Goal: Task Accomplishment & Management: Manage account settings

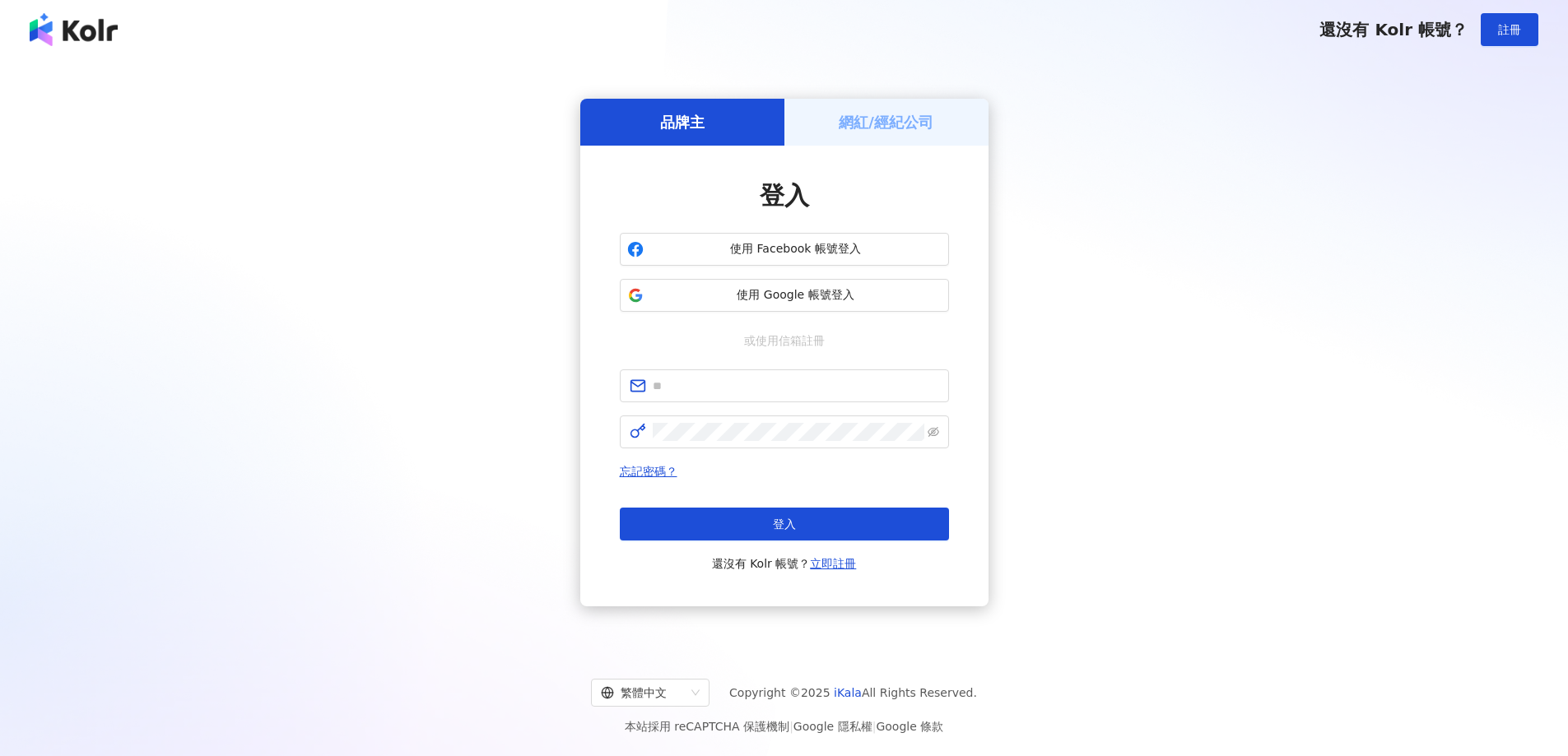
click at [948, 103] on div "網紅/經紀公司" at bounding box center [886, 122] width 204 height 47
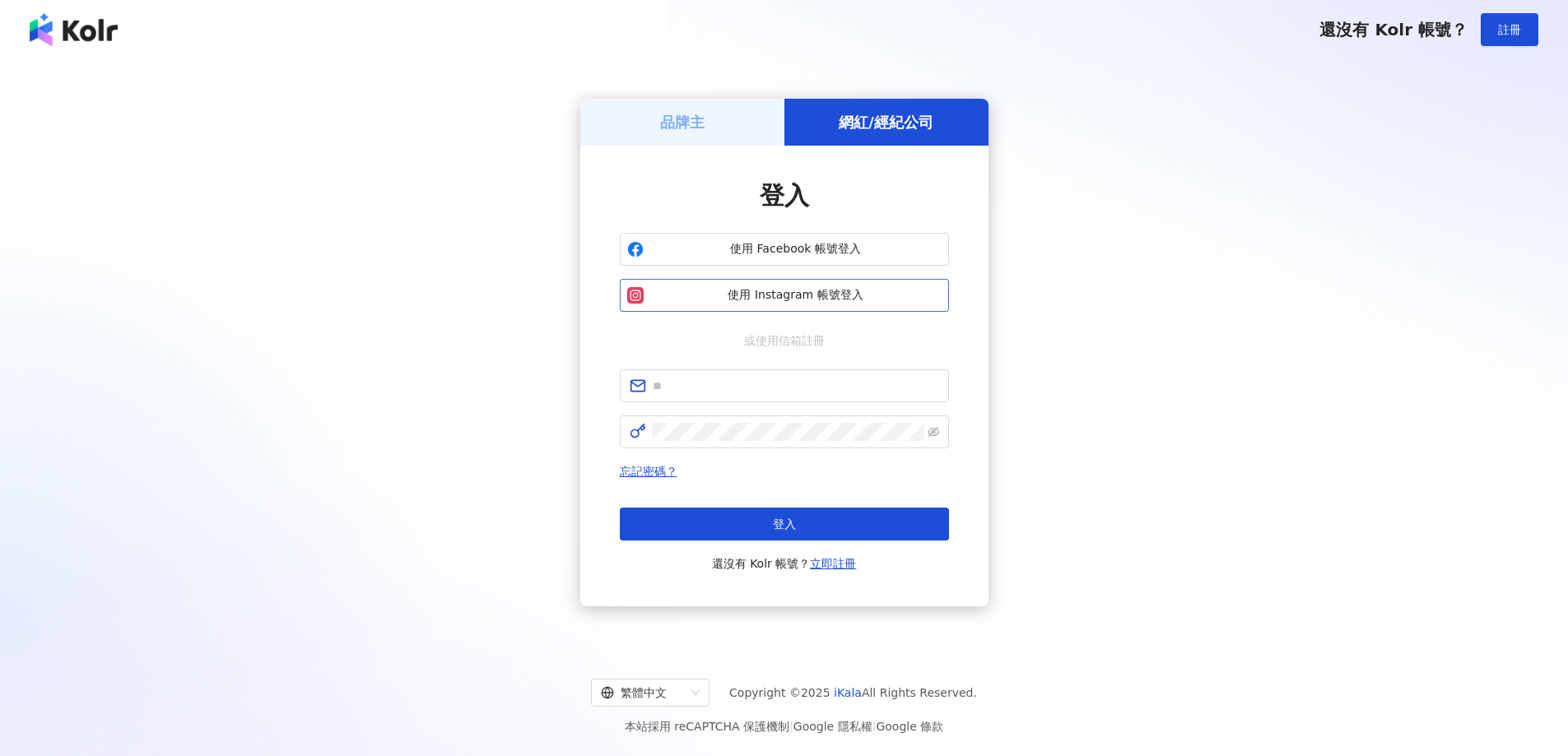
click at [865, 292] on span "使用 Instagram 帳號登入" at bounding box center [796, 295] width 291 height 17
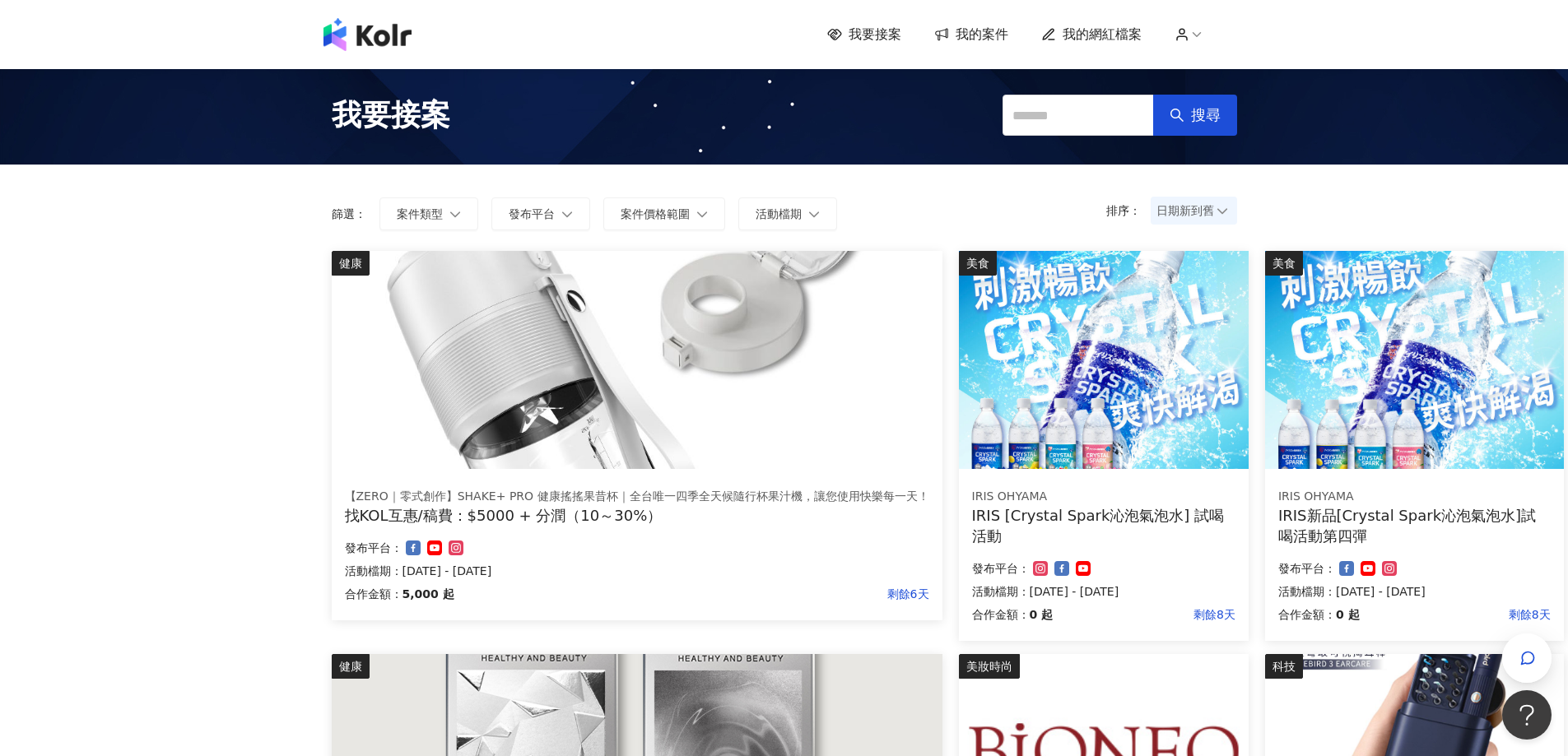
click at [1192, 196] on div "排序： 日期新到舊 篩選： 案件類型 發布平台 案件價格範圍 活動檔期 清除 套用" at bounding box center [784, 207] width 938 height 87
click at [1197, 210] on span "日期新到舊" at bounding box center [1193, 210] width 75 height 24
click at [1207, 305] on div "日期新到舊" at bounding box center [1193, 301] width 60 height 19
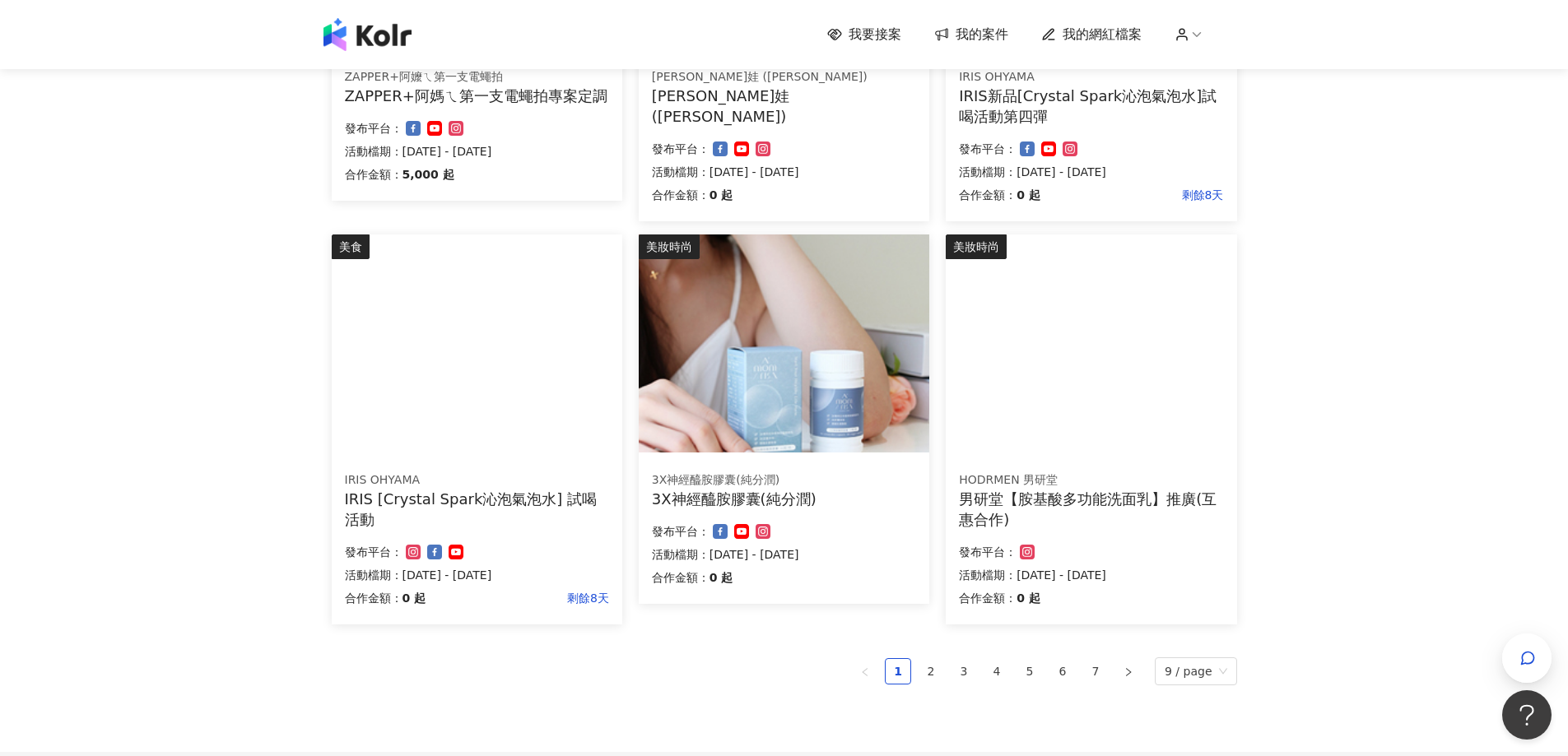
scroll to position [905, 0]
